Goal: Communication & Community: Answer question/provide support

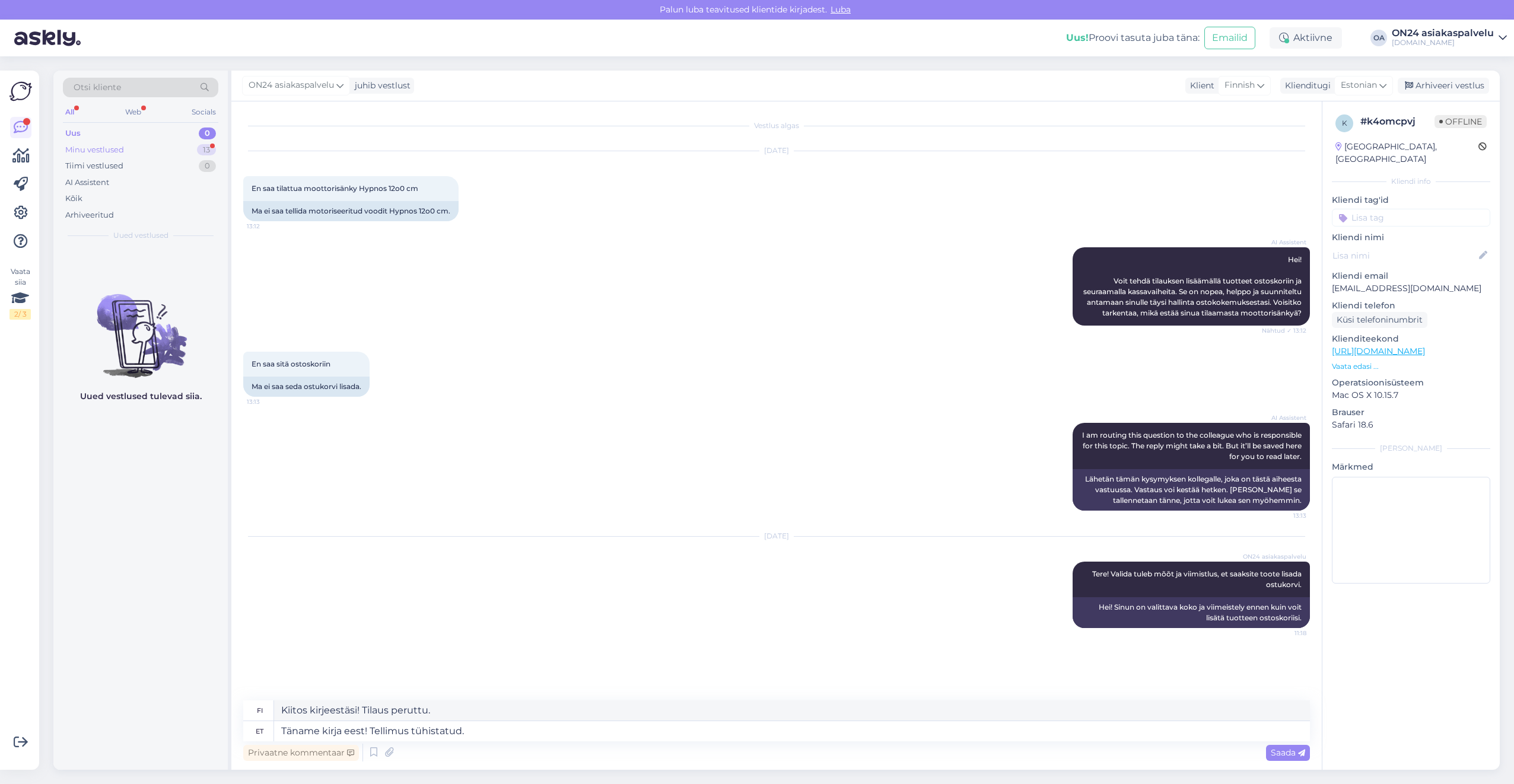
click at [161, 144] on div "Minu vestlused 13" at bounding box center [140, 150] width 156 height 17
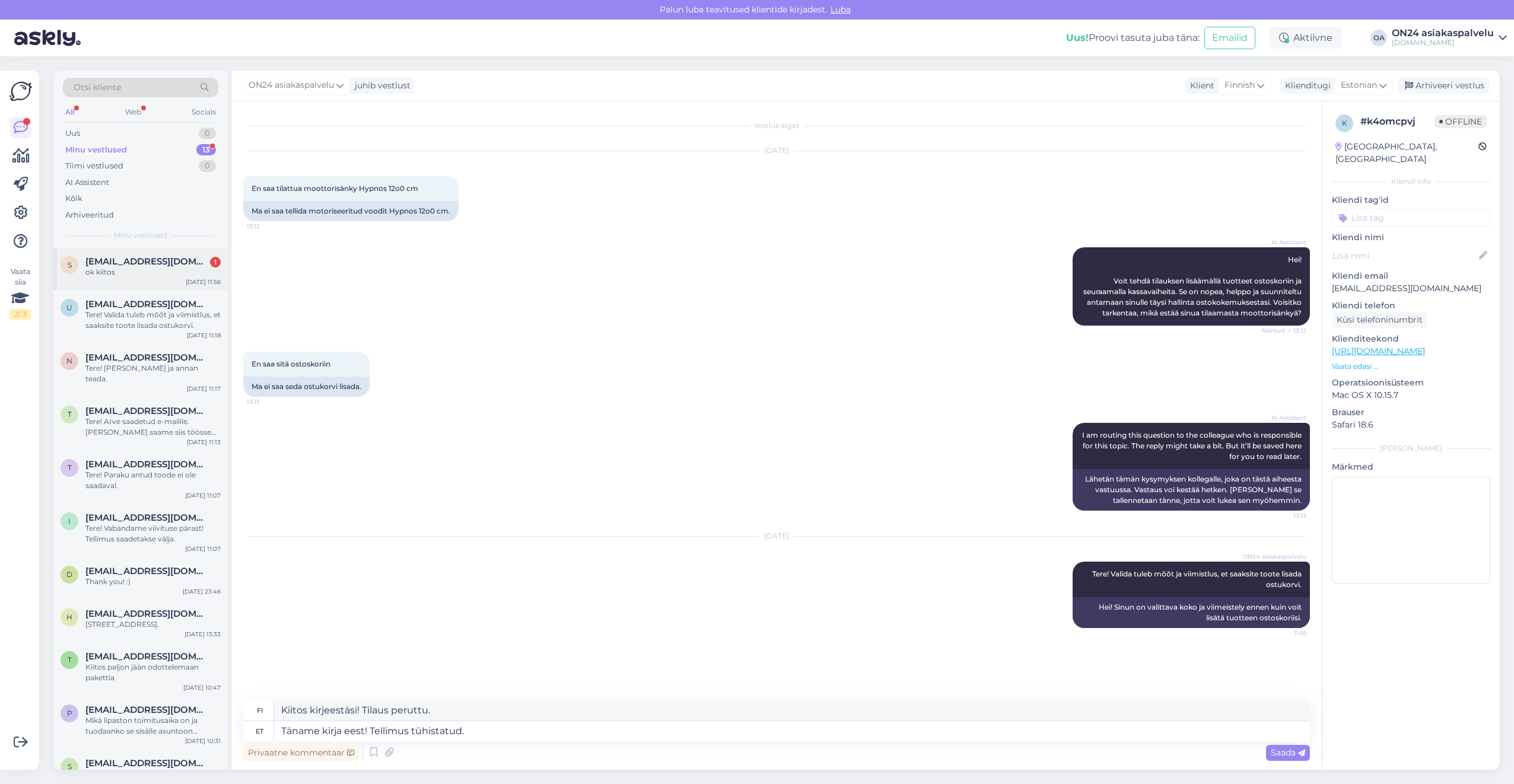
click at [130, 270] on div "ok kiitos" at bounding box center [153, 272] width 135 height 11
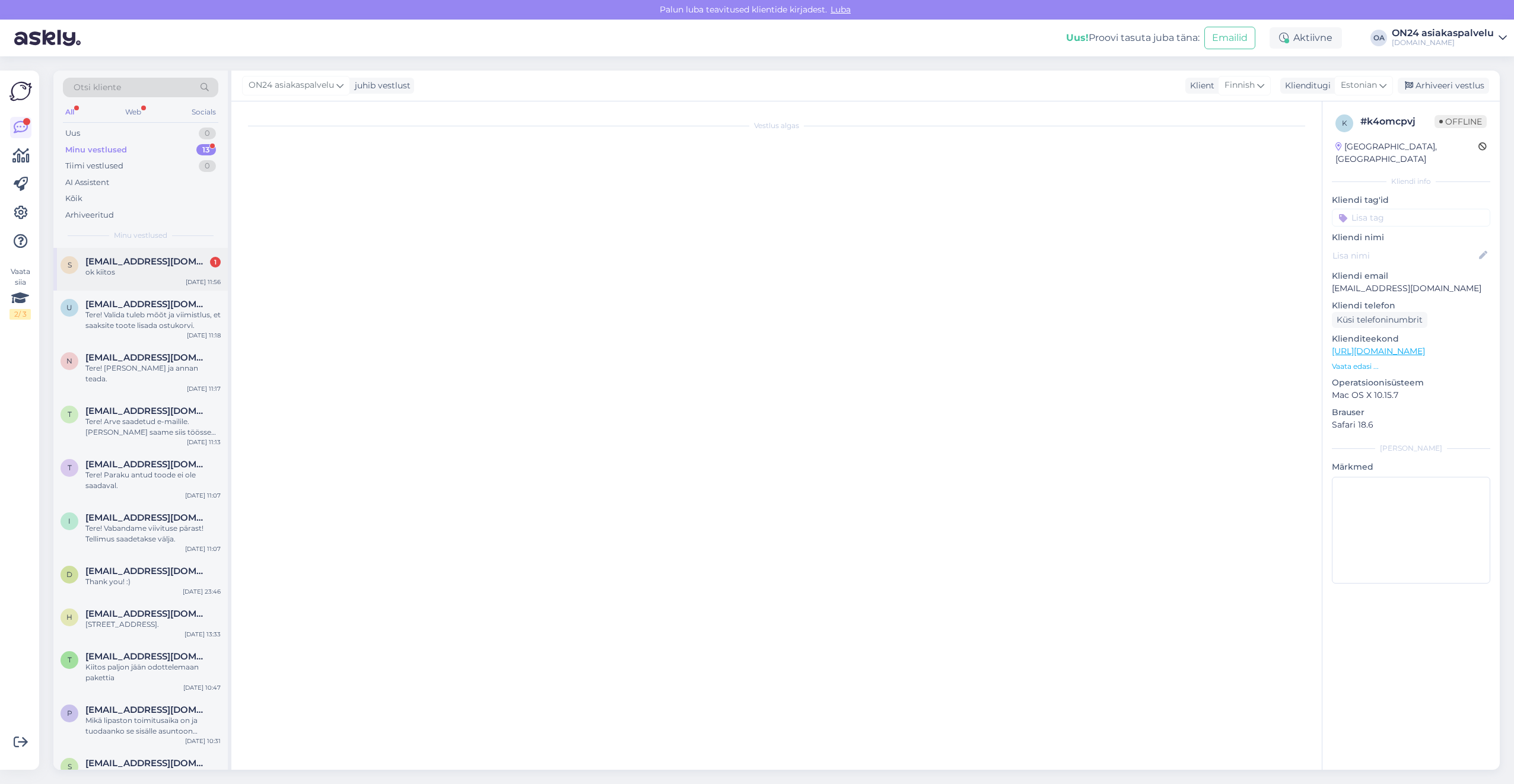
scroll to position [61, 0]
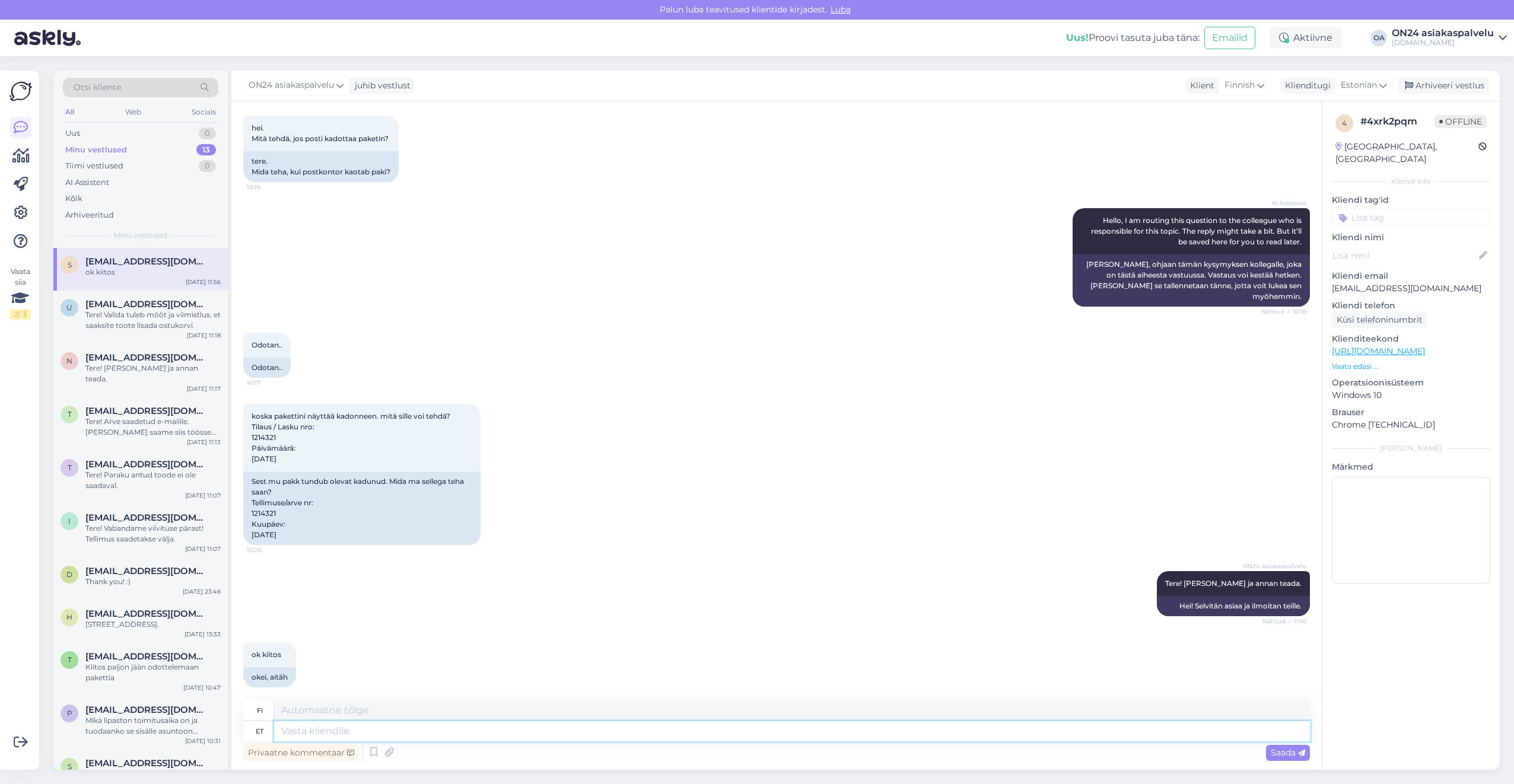
click at [340, 730] on textarea at bounding box center [792, 731] width 1036 height 20
type textarea "Smartpost"
type textarea "Smartpost kinnitas,"
type textarea "Smartpost vahvisti,"
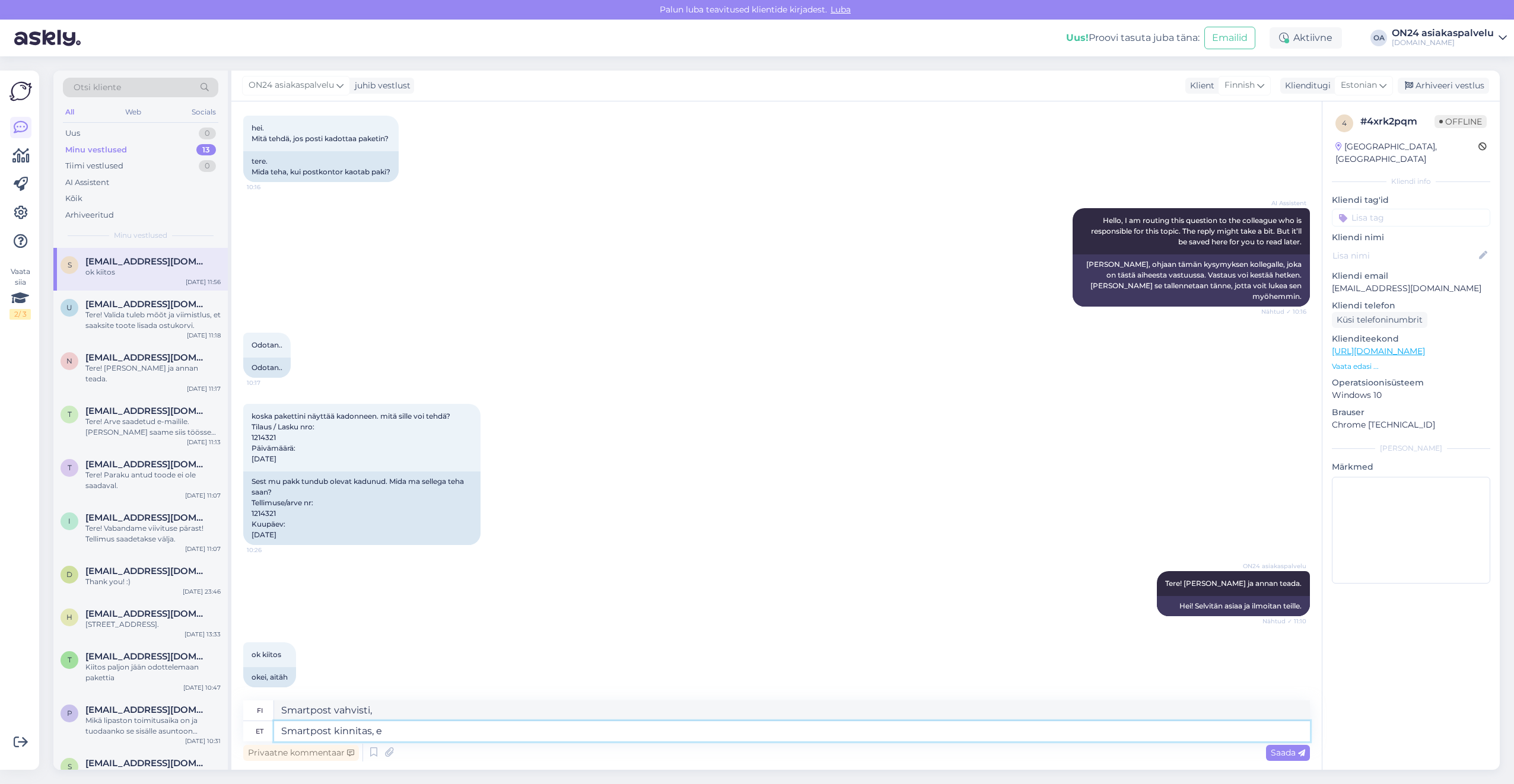
type textarea "Smartpost kinnitas, et"
type textarea "Smartpost vahvisti [DEMOGRAPHIC_DATA]"
type textarea "Smartpost kinnitas, et paki a"
type textarea "Smartpost vahvisti, että paketti"
type textarea "Smartpost kinnitas, et paki asukoht o"
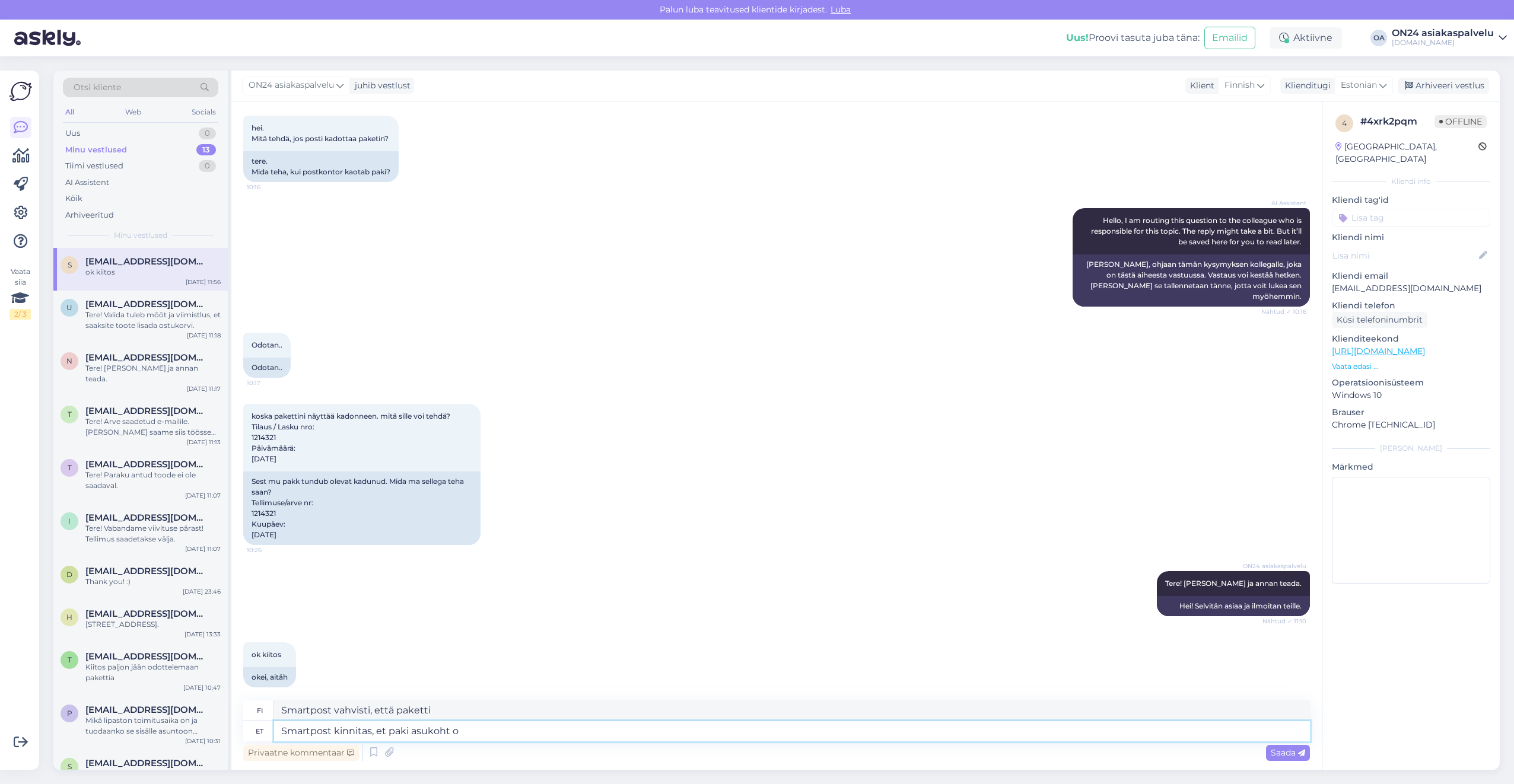
type textarea "Smartpost vahvisti paketin sijainnin"
type textarea "Smartpost kinnitas, et paki asukoht on hetkel"
type textarea "Smartpost vahvisti, että paketti on tällä hetkellä paikalla."
type textarea "Smartpost kinnitas, et paki asukoht on hetkel tuvastamisel"
type textarea "Smartpost vahvisti, että paketin sijaintia selvitetään parhaillaan."
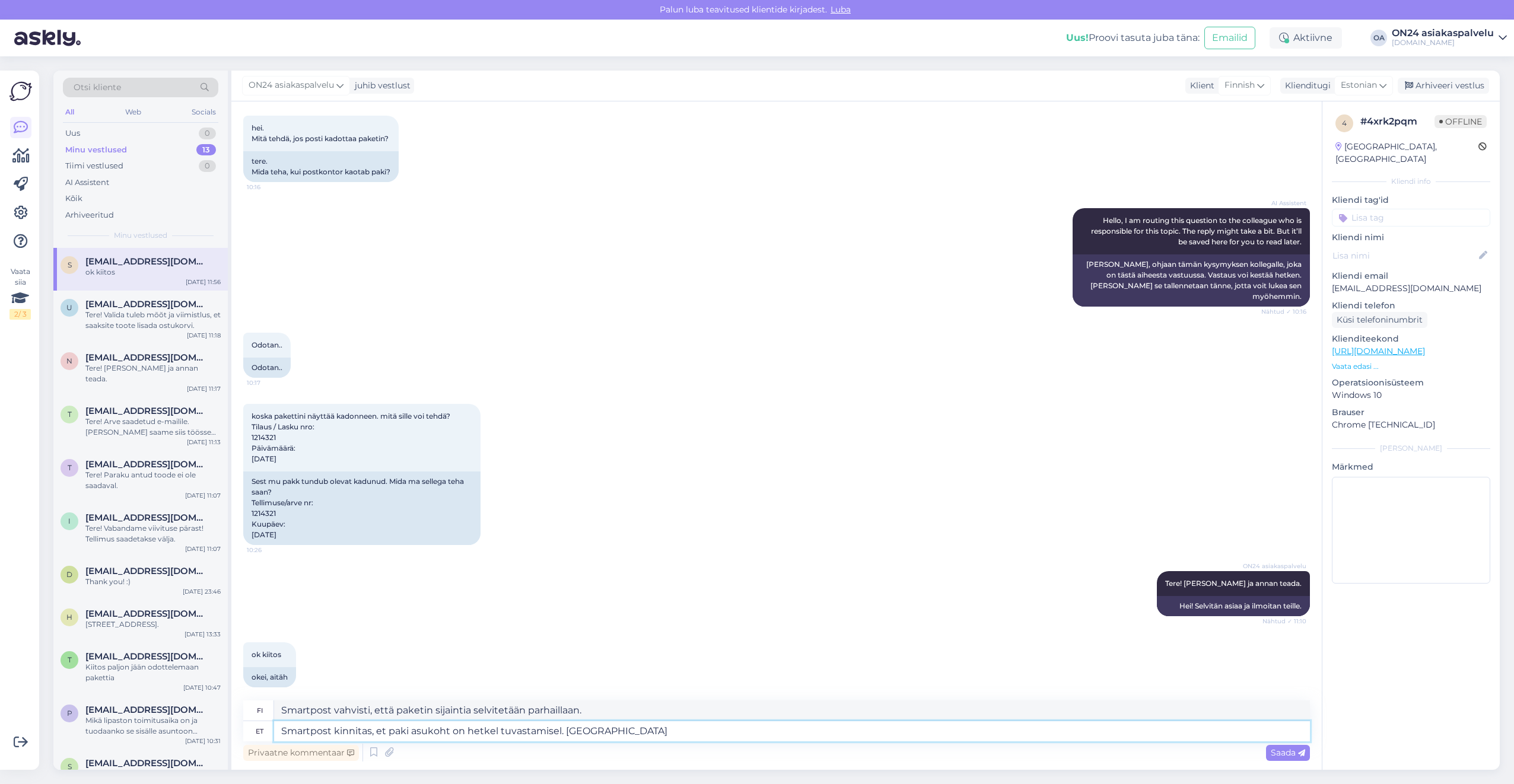
type textarea "Smartpost kinnitas, et paki asukoht on hetkel tuvastamisel. [GEOGRAPHIC_DATA]"
type textarea "Smartpost vahvisti perjantaina, että paketin sijaintia selvitetään parhaillaan."
type textarea "Smartpost kinnitas, et paki asukoht on hetkel tuvastamisel. [GEOGRAPHIC_DATA]"
